Goal: Information Seeking & Learning: Learn about a topic

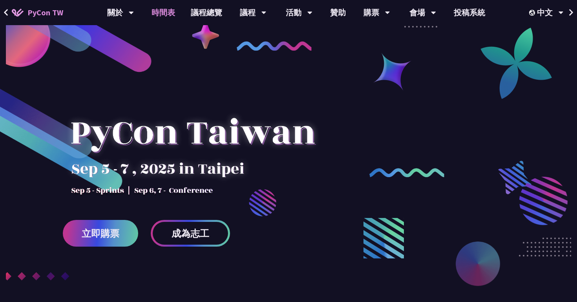
click at [157, 16] on link "時間表" at bounding box center [163, 12] width 39 height 25
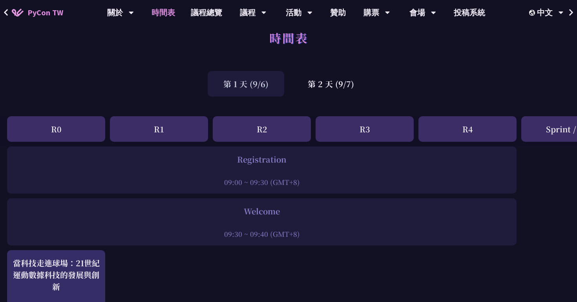
scroll to position [6, 1]
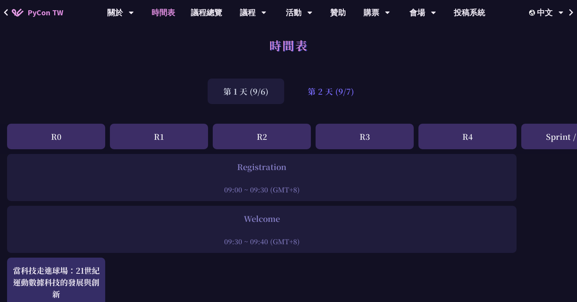
click at [317, 87] on div "第 2 天 (9/7)" at bounding box center [331, 92] width 78 height 26
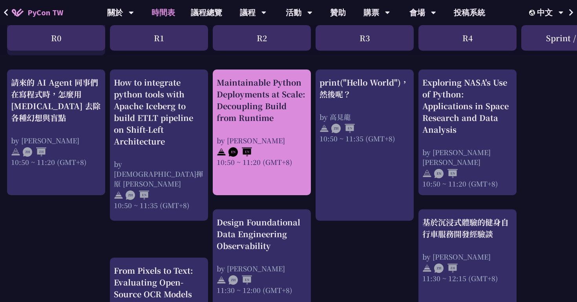
click at [269, 126] on div "Maintainable Python Deployments at Scale: Decoupling Build from Runtime by [PER…" at bounding box center [262, 122] width 90 height 90
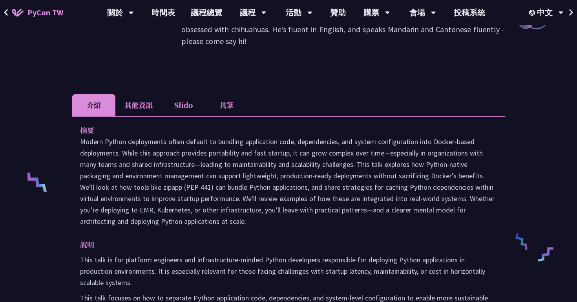
scroll to position [163, 0]
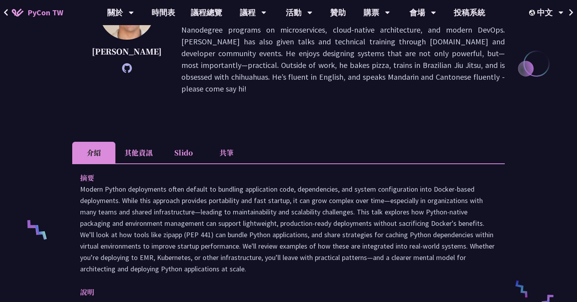
click at [187, 148] on li "Slido" at bounding box center [183, 153] width 43 height 22
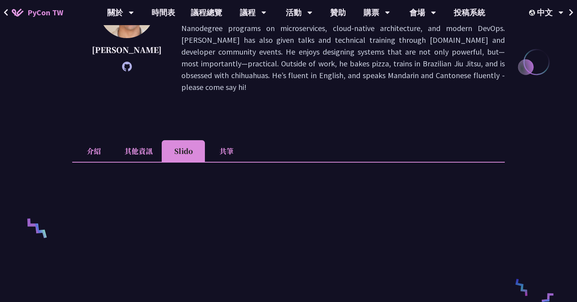
scroll to position [162, 0]
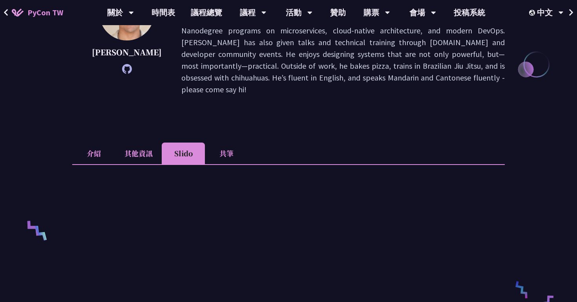
click at [136, 143] on li "其他資訊" at bounding box center [138, 154] width 46 height 22
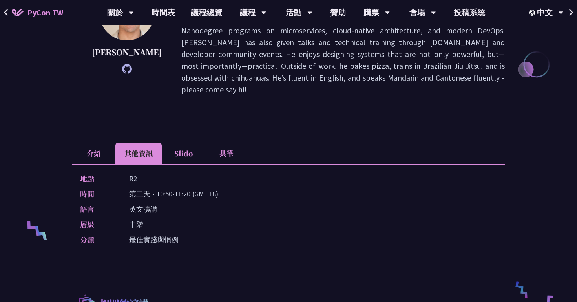
click at [188, 143] on li "Slido" at bounding box center [183, 154] width 43 height 22
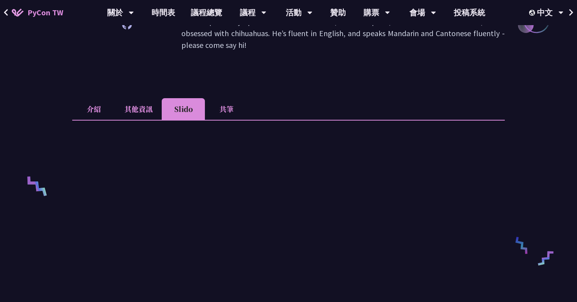
scroll to position [214, 0]
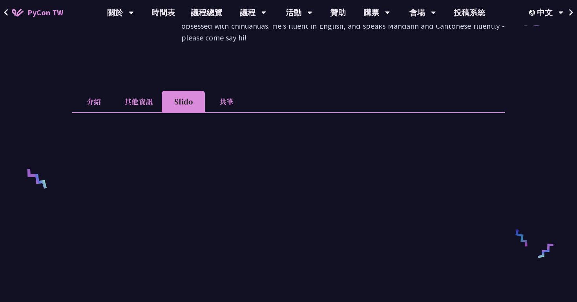
click at [146, 91] on li "其他資訊" at bounding box center [138, 102] width 46 height 22
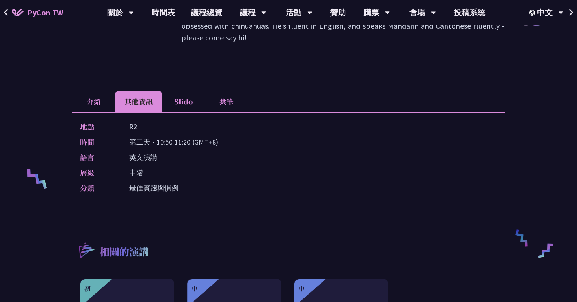
click at [98, 91] on li "介紹" at bounding box center [93, 102] width 43 height 22
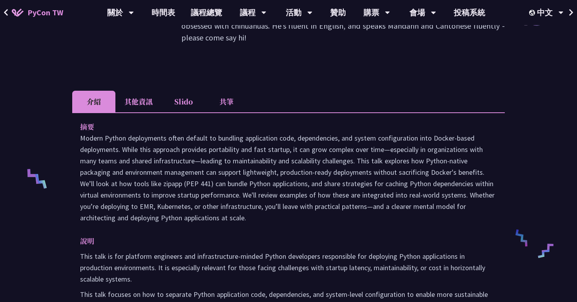
click at [150, 91] on li "其他資訊" at bounding box center [138, 102] width 46 height 22
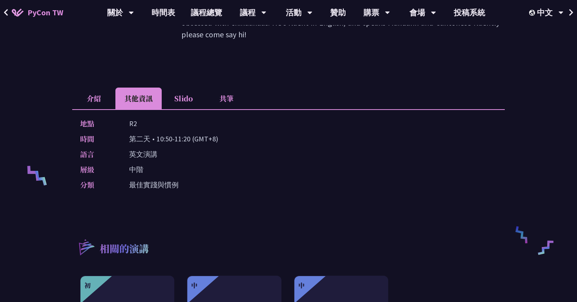
scroll to position [216, 0]
click at [180, 88] on li "Slido" at bounding box center [183, 99] width 43 height 22
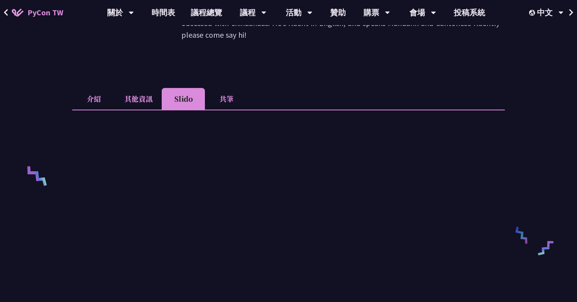
click at [221, 88] on li "共筆" at bounding box center [226, 99] width 43 height 22
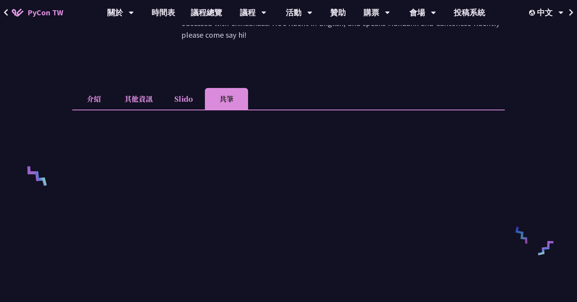
click at [183, 88] on li "Slido" at bounding box center [183, 99] width 43 height 22
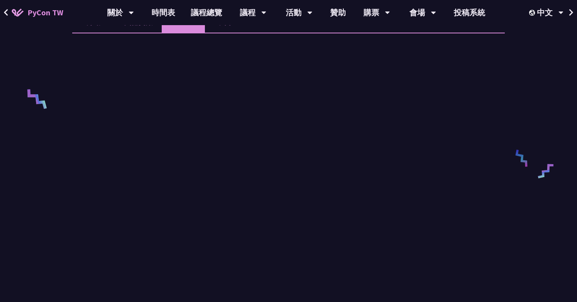
scroll to position [300, 0]
